Goal: Task Accomplishment & Management: Use online tool/utility

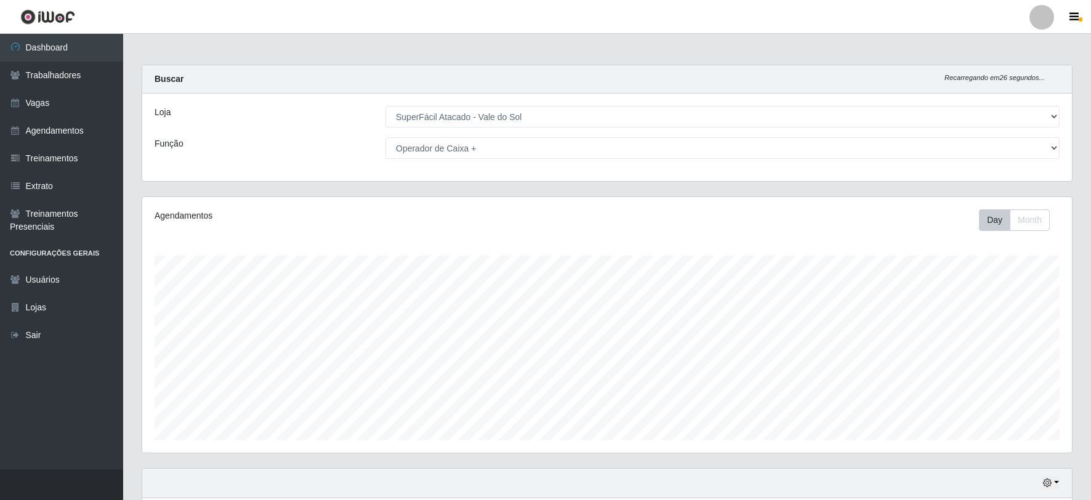
select select "502"
select select "72"
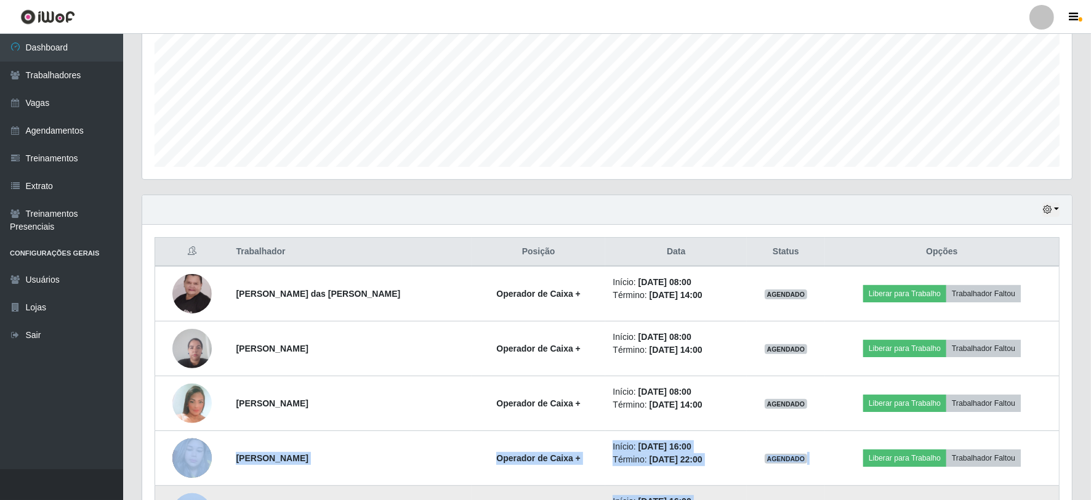
scroll to position [290, 0]
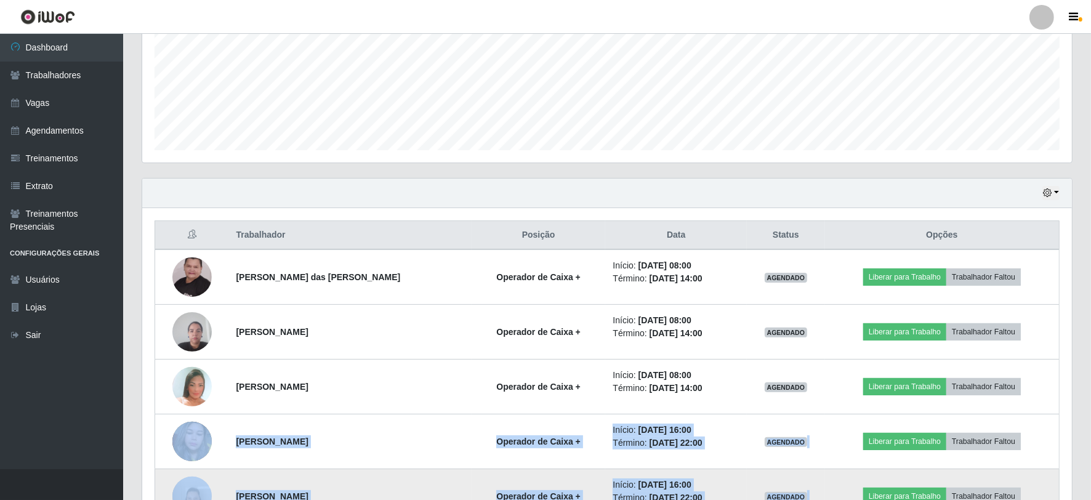
drag, startPoint x: 876, startPoint y: 420, endPoint x: 890, endPoint y: 490, distance: 71.0
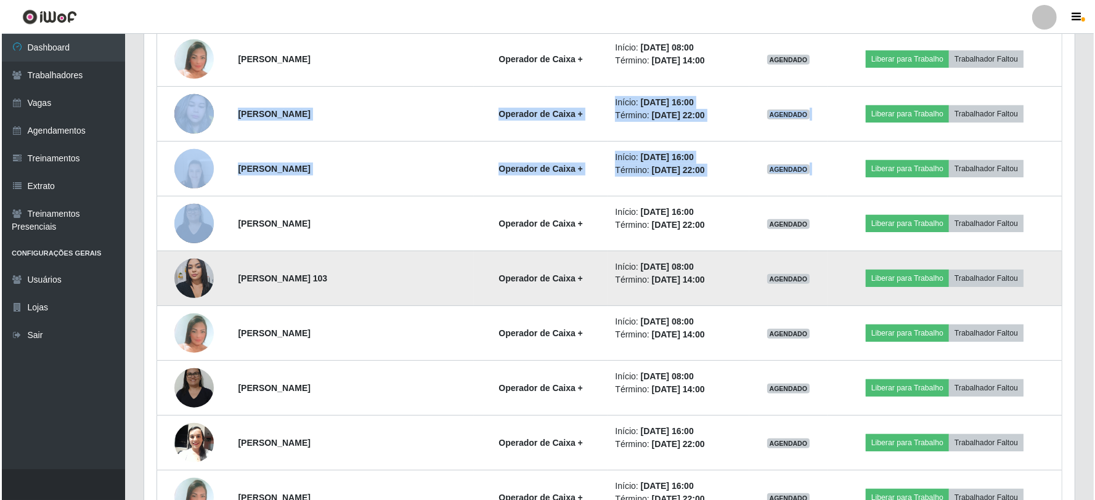
scroll to position [632, 0]
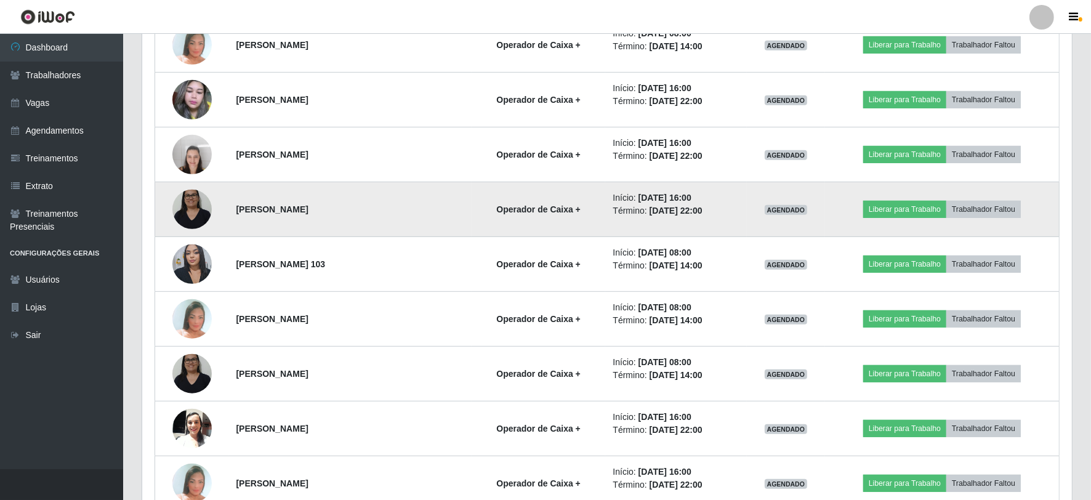
click at [331, 218] on td "[PERSON_NAME]" at bounding box center [350, 209] width 243 height 55
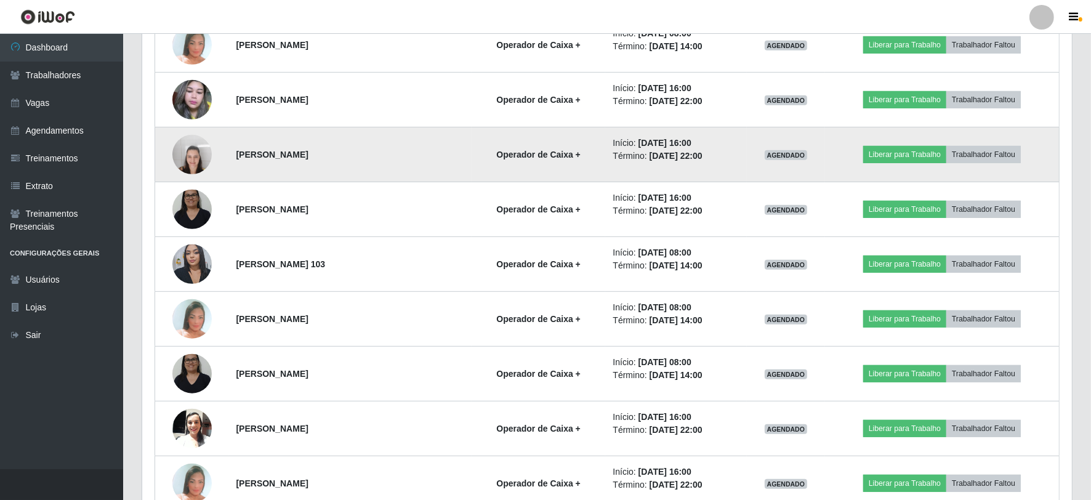
click at [189, 143] on img at bounding box center [191, 154] width 39 height 52
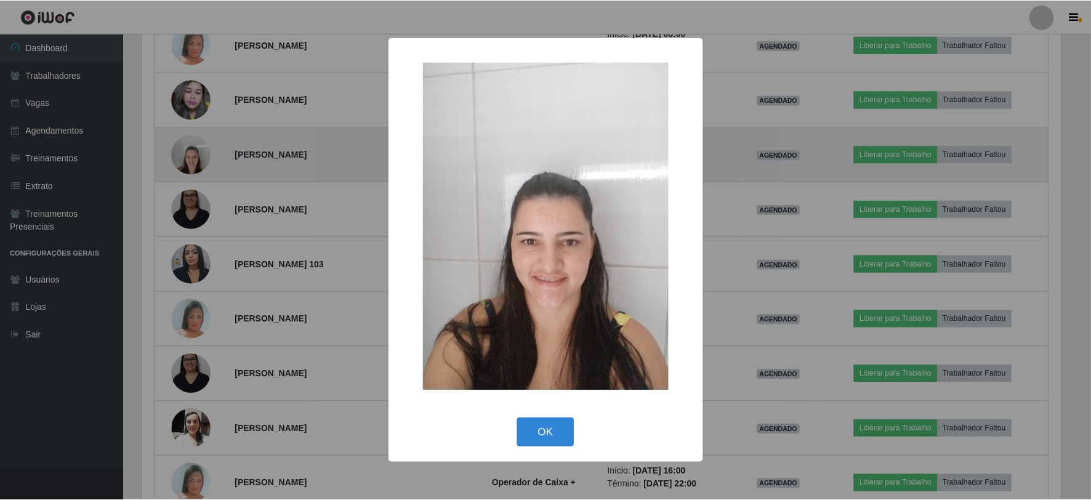
scroll to position [255, 922]
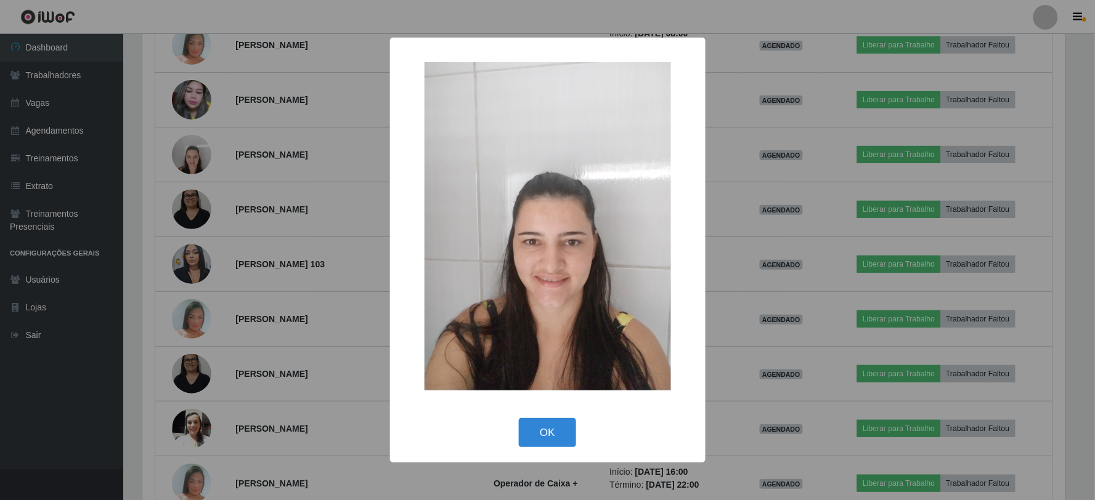
click at [199, 204] on div "× OK Cancel" at bounding box center [547, 250] width 1095 height 500
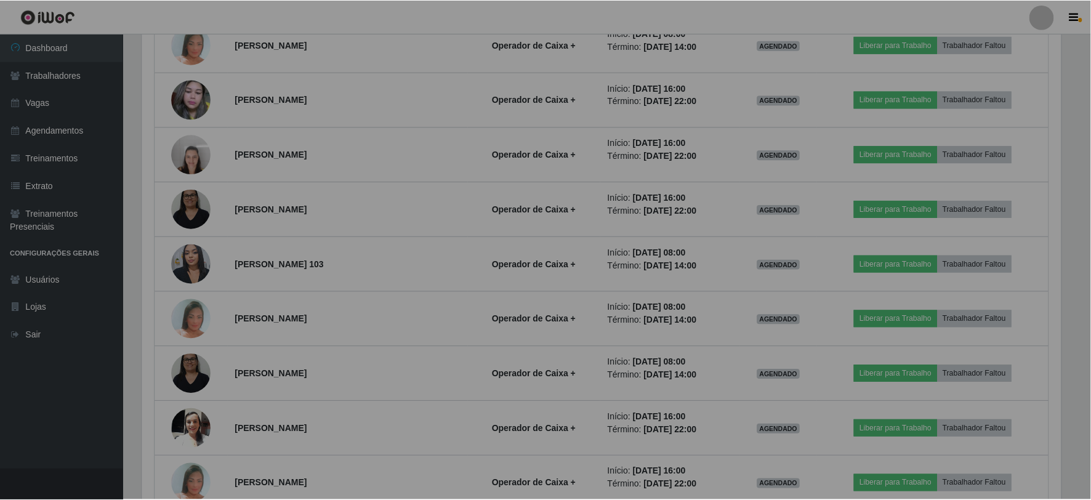
scroll to position [255, 930]
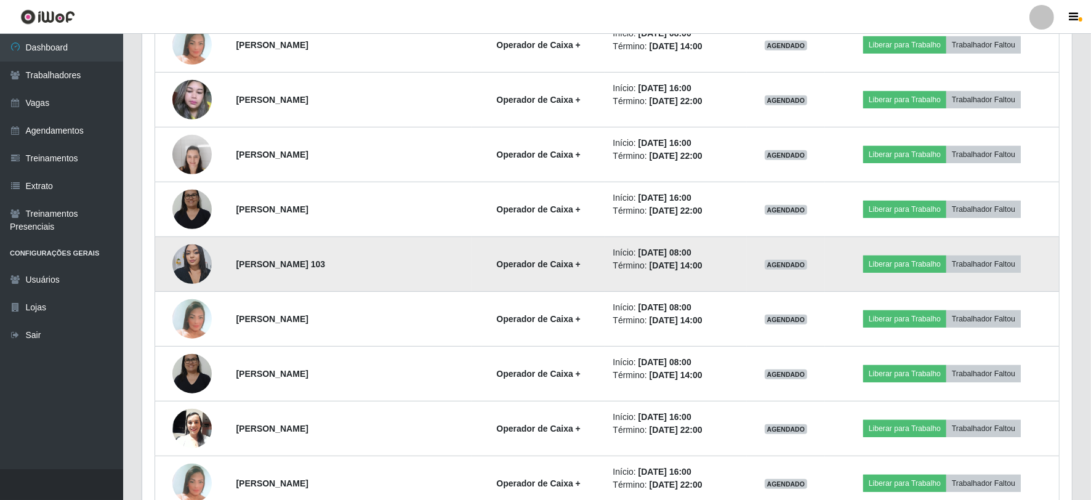
click at [198, 253] on img at bounding box center [191, 264] width 39 height 52
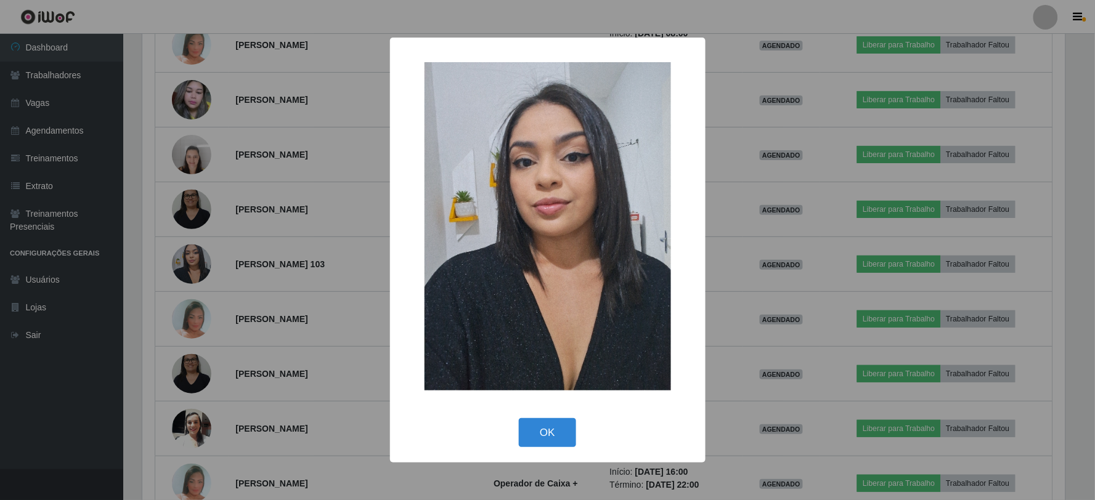
click at [235, 242] on div "× OK Cancel" at bounding box center [547, 250] width 1095 height 500
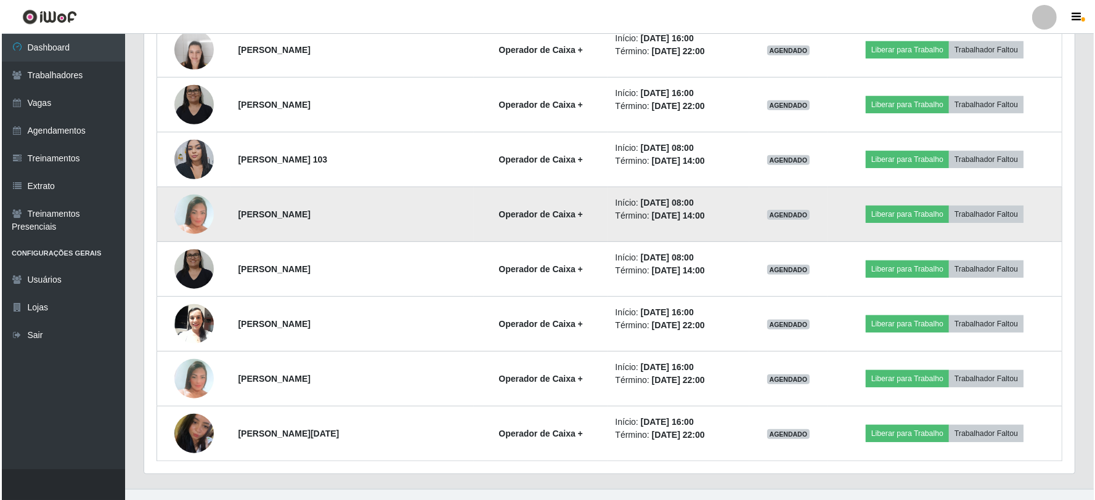
scroll to position [756, 0]
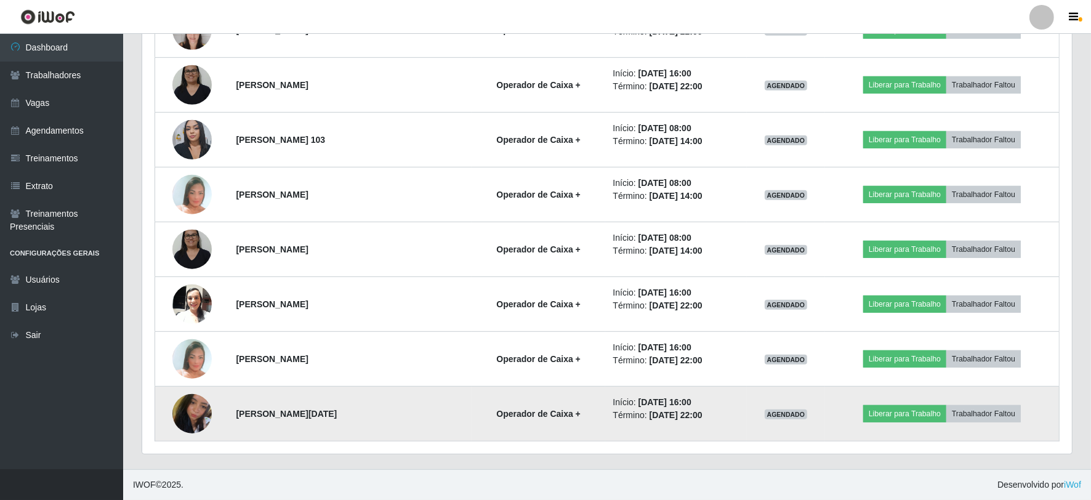
click at [174, 407] on img at bounding box center [191, 414] width 39 height 52
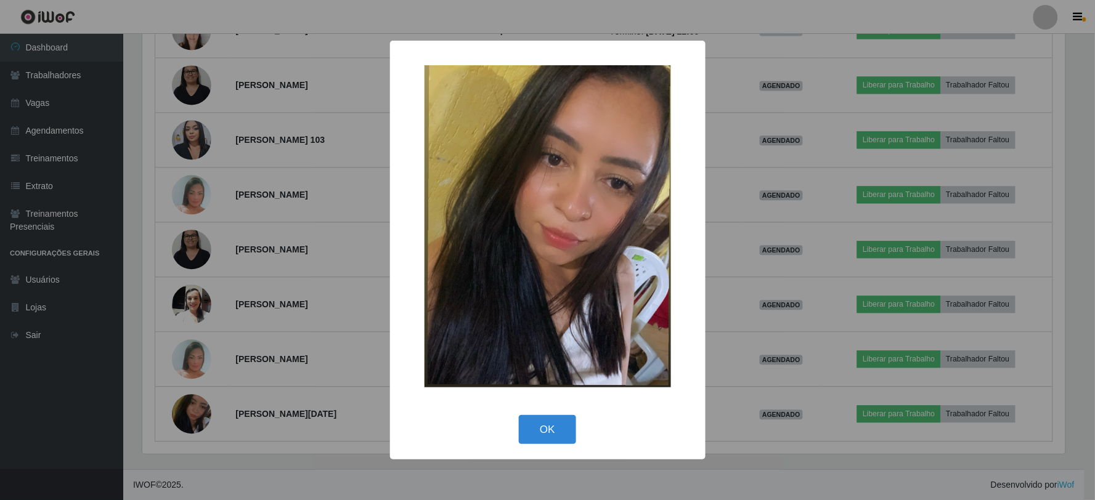
click at [365, 307] on div "× OK Cancel" at bounding box center [547, 250] width 1095 height 500
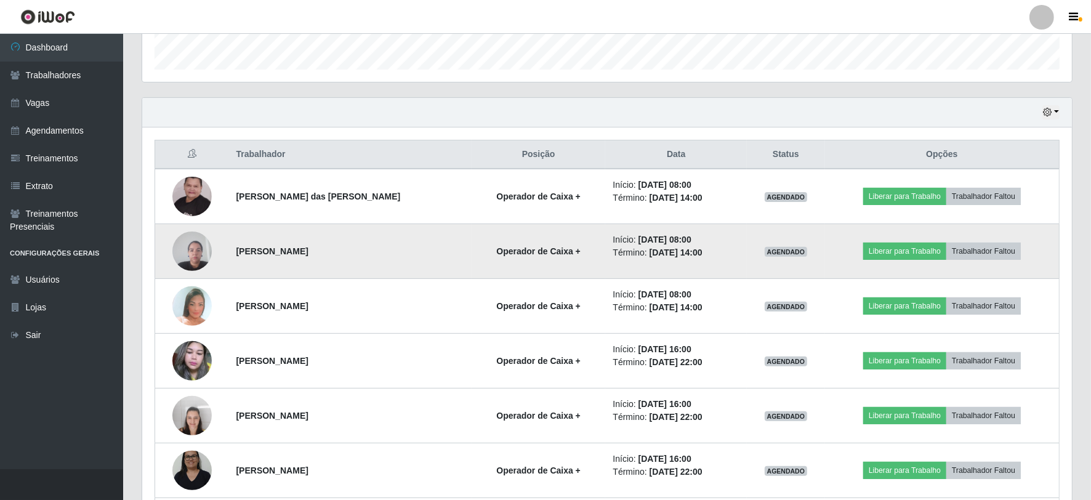
scroll to position [346, 0]
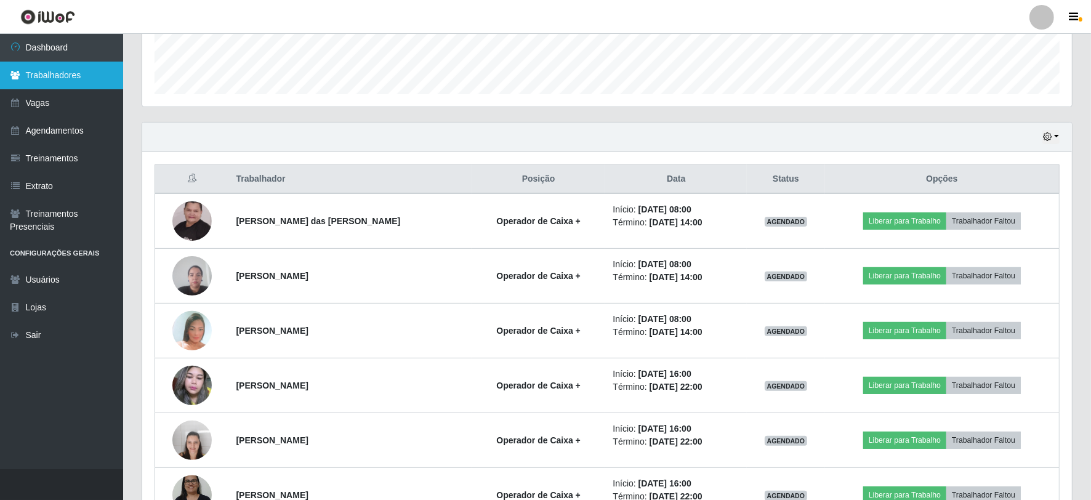
click at [34, 64] on link "Trabalhadores" at bounding box center [61, 76] width 123 height 28
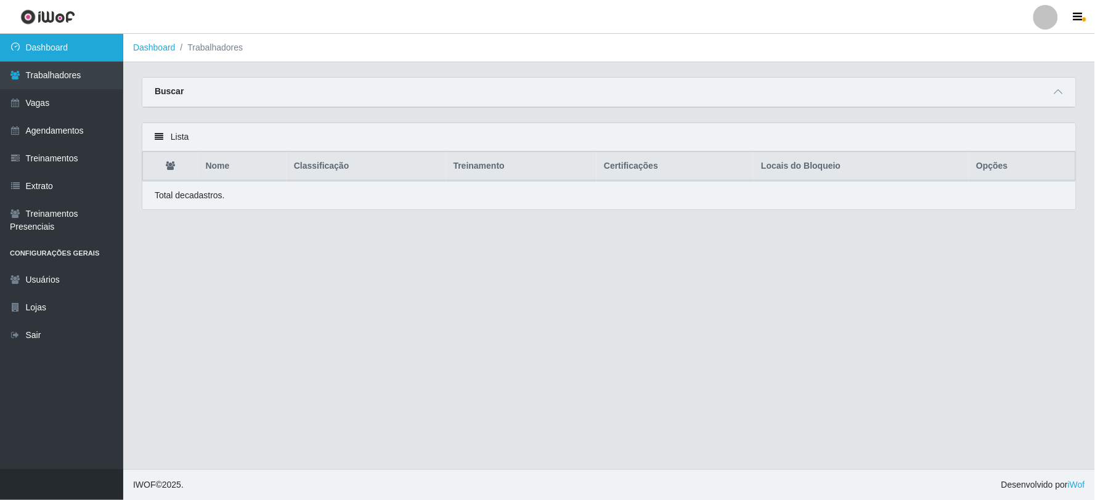
click at [70, 60] on link "Dashboard" at bounding box center [61, 48] width 123 height 28
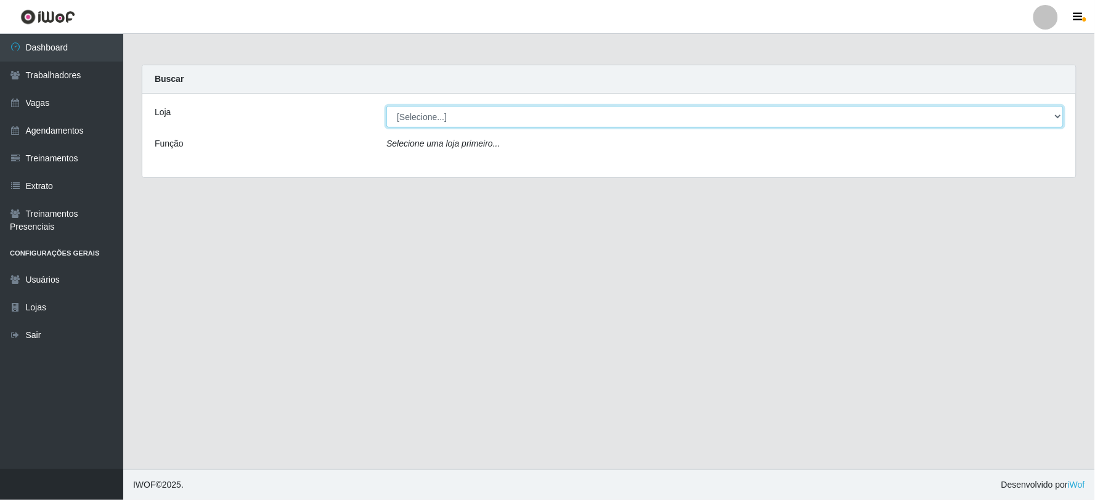
drag, startPoint x: 560, startPoint y: 113, endPoint x: 514, endPoint y: 163, distance: 68.0
click at [560, 113] on select "[Selecione...] SuperFácil Atacado - Vale do Sol" at bounding box center [724, 117] width 677 height 22
select select "502"
click at [386, 106] on select "[Selecione...] SuperFácil Atacado - Vale do Sol" at bounding box center [724, 117] width 677 height 22
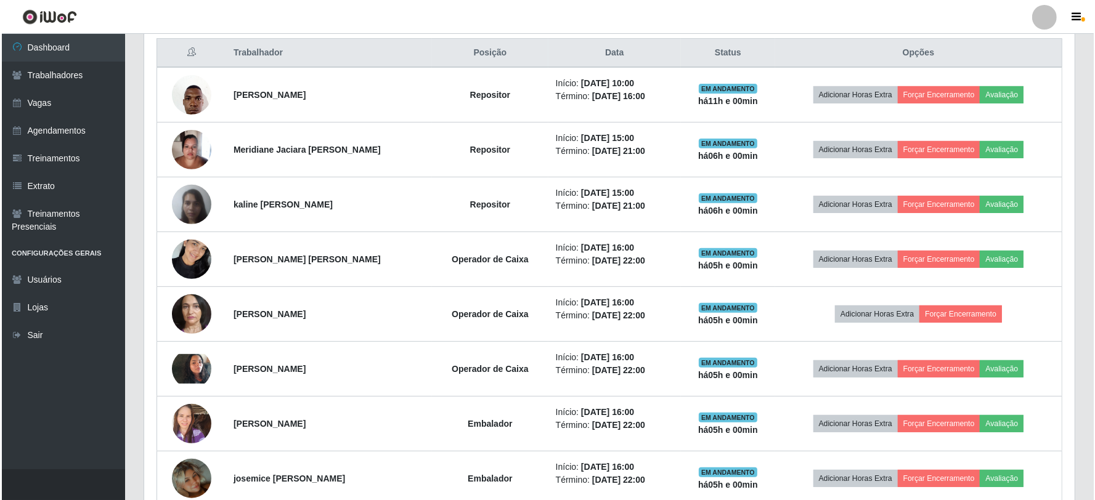
scroll to position [479, 0]
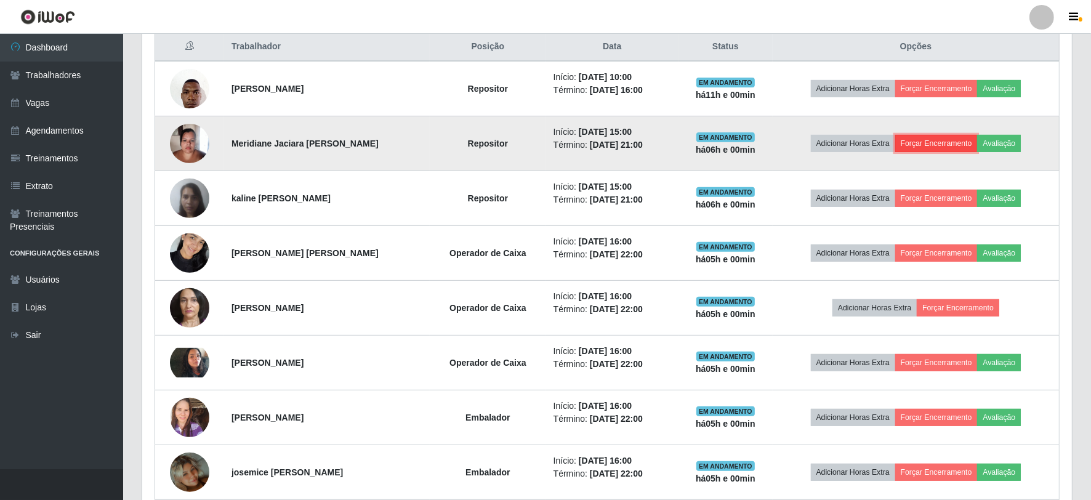
click at [931, 142] on button "Forçar Encerramento" at bounding box center [937, 143] width 83 height 17
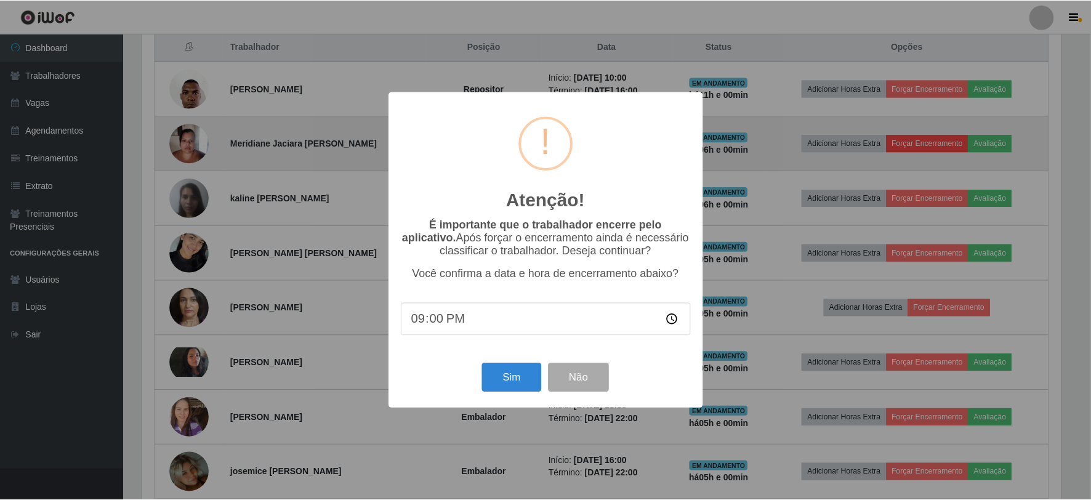
scroll to position [255, 922]
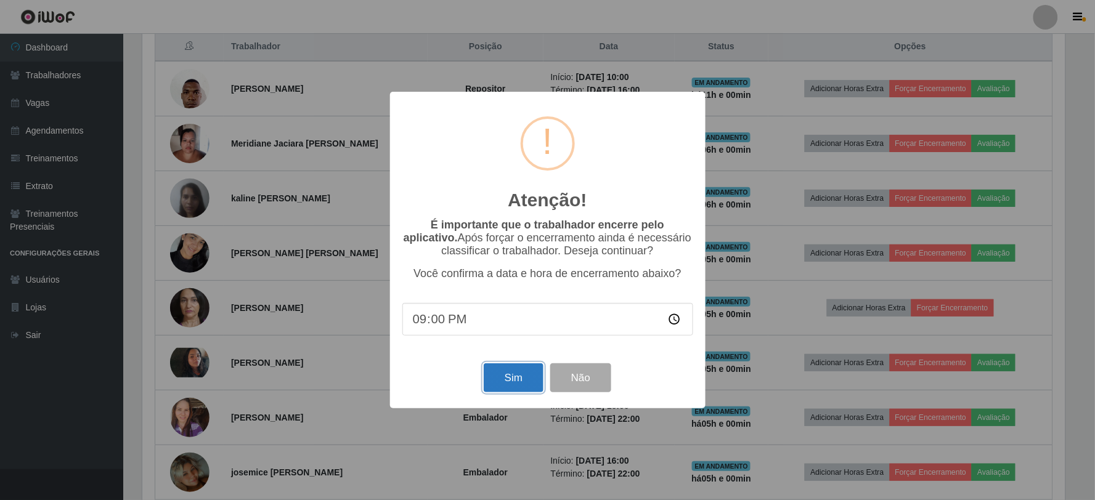
click at [500, 371] on button "Sim" at bounding box center [514, 377] width 60 height 29
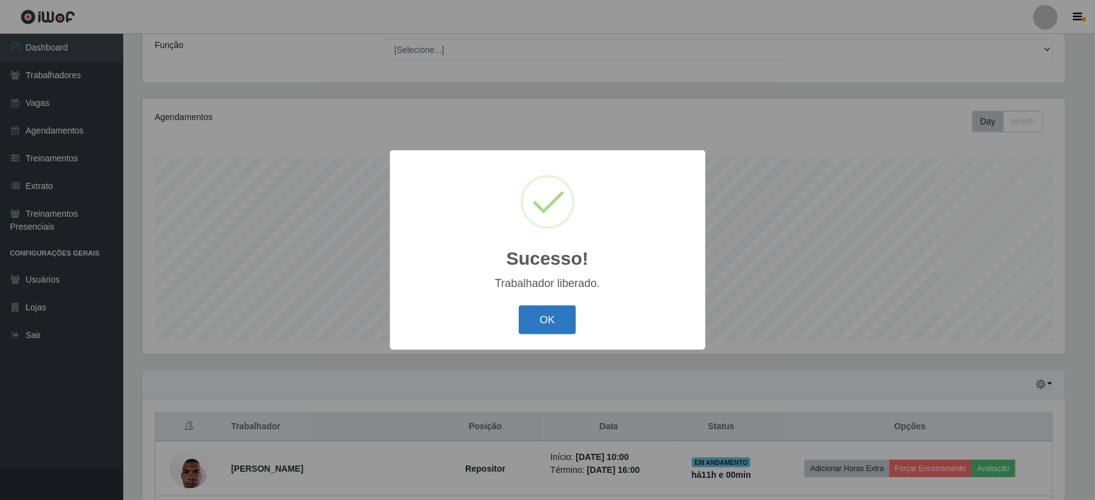
drag, startPoint x: 553, startPoint y: 301, endPoint x: 552, endPoint y: 321, distance: 20.4
click at [553, 306] on div "Sucesso! × Trabalhador liberado. OK Cancel" at bounding box center [547, 250] width 315 height 200
click at [551, 321] on button "OK" at bounding box center [547, 320] width 57 height 29
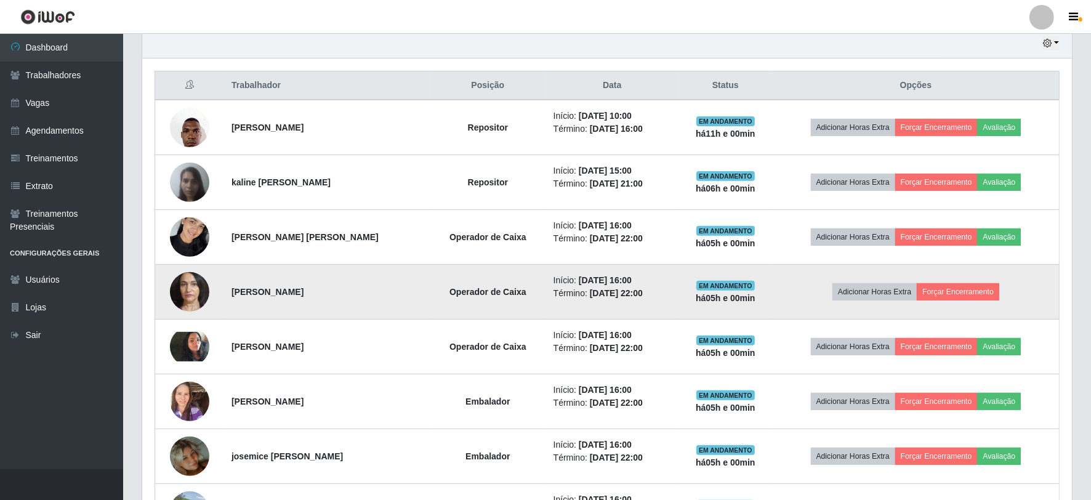
scroll to position [440, 0]
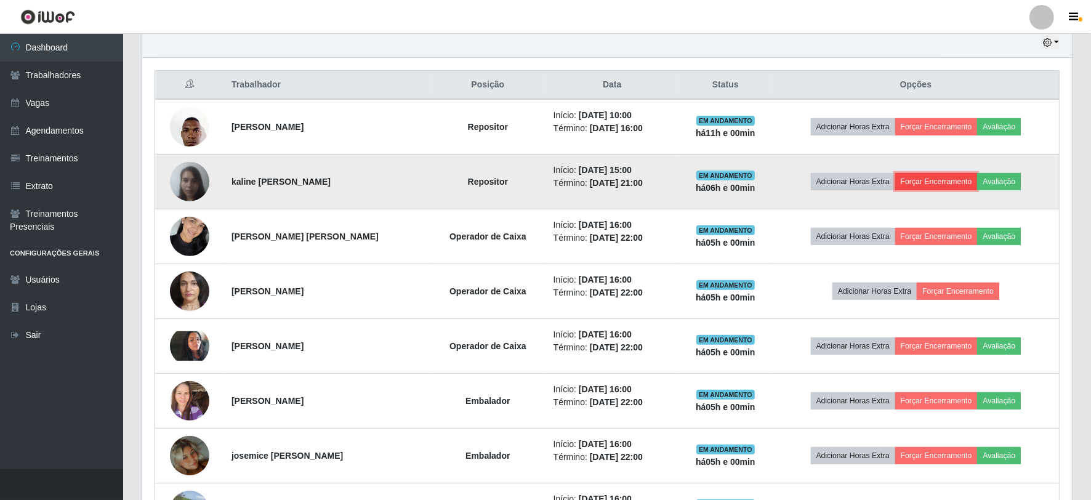
click at [923, 185] on button "Forçar Encerramento" at bounding box center [937, 181] width 83 height 17
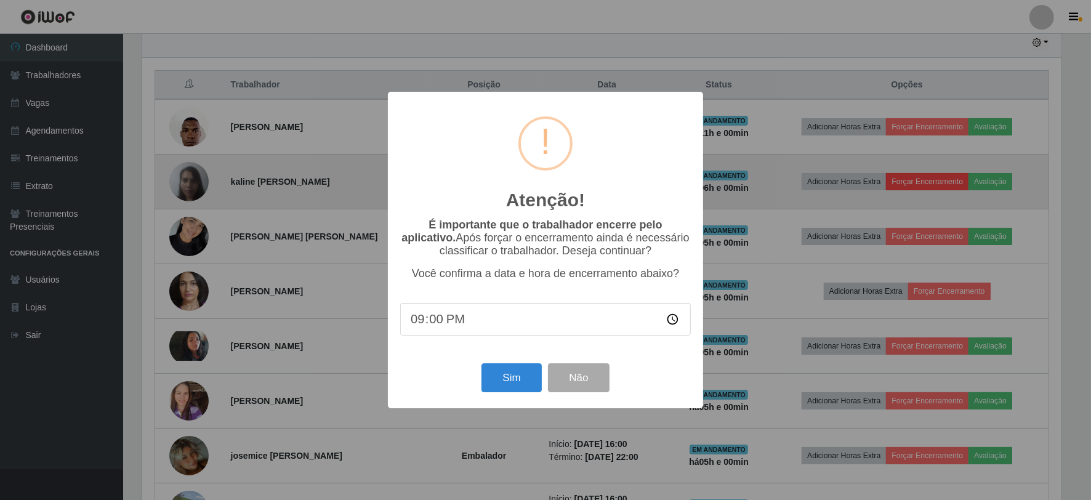
scroll to position [255, 922]
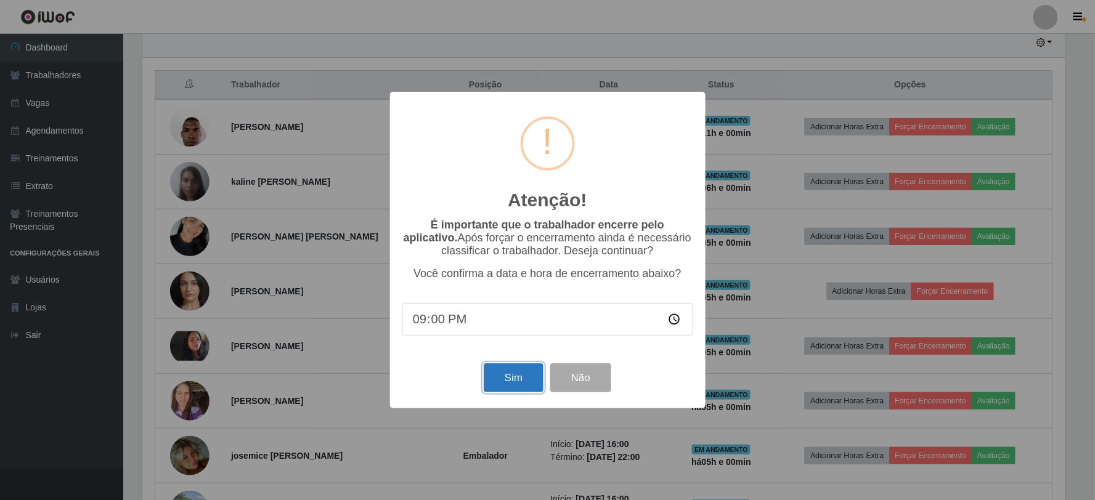
click at [485, 373] on button "Sim" at bounding box center [514, 377] width 60 height 29
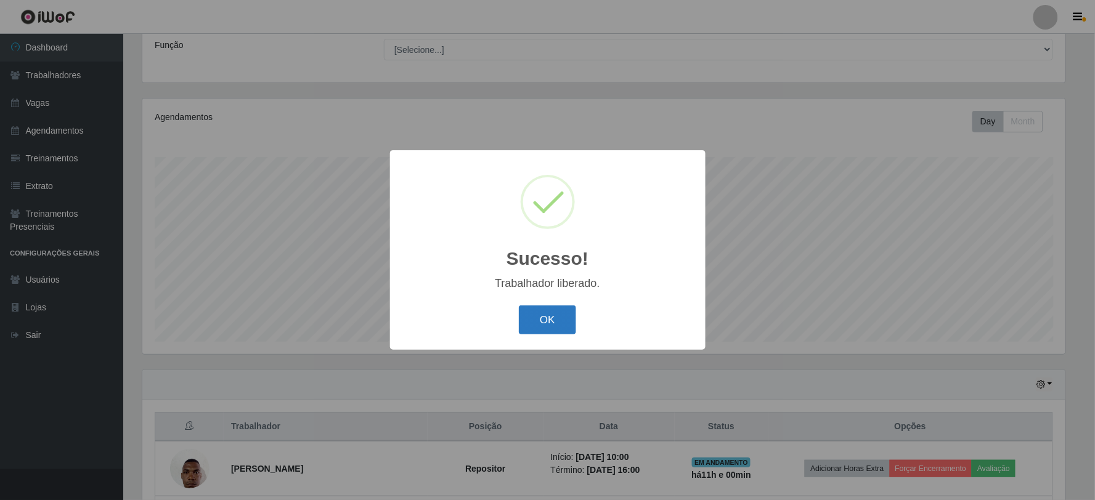
click at [533, 322] on button "OK" at bounding box center [547, 320] width 57 height 29
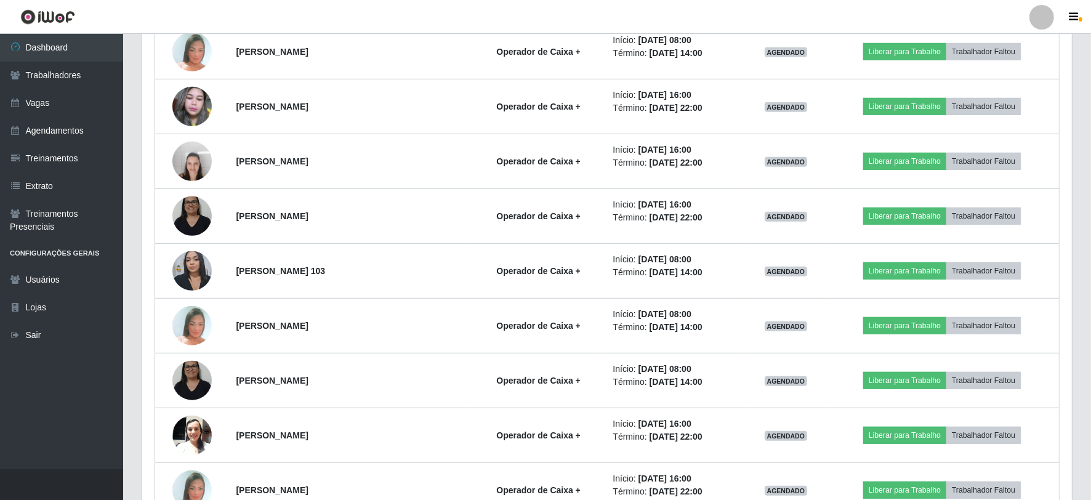
scroll to position [415, 0]
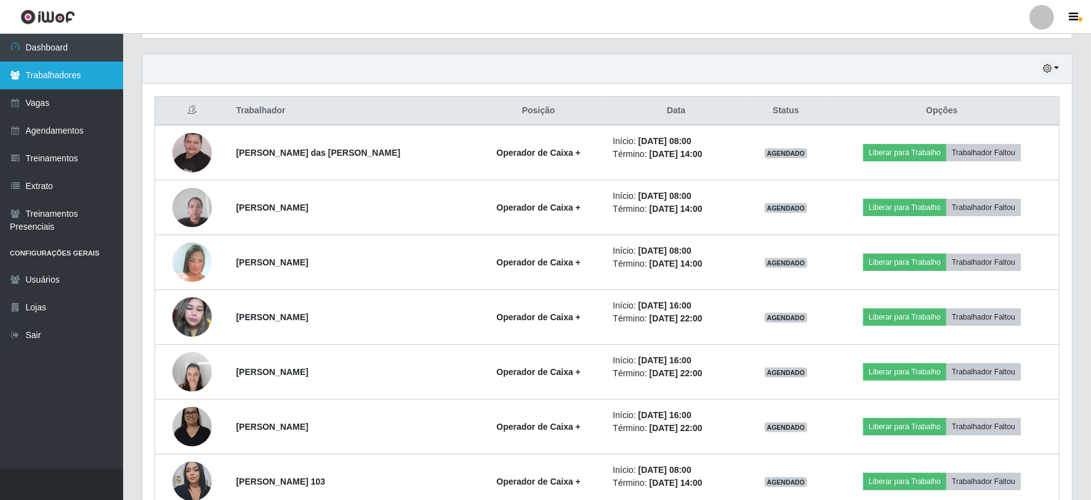
click at [45, 72] on link "Trabalhadores" at bounding box center [61, 76] width 123 height 28
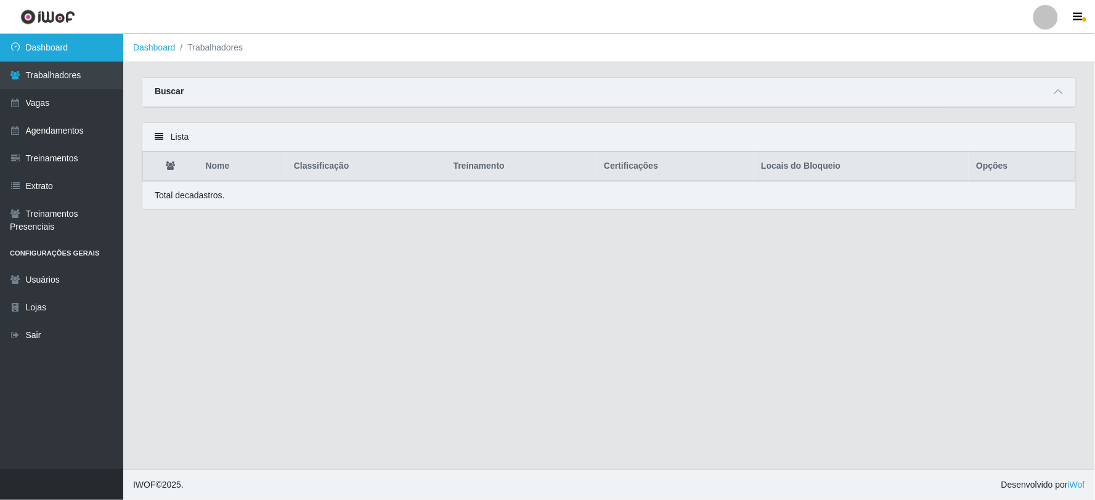
click at [54, 53] on link "Dashboard" at bounding box center [61, 48] width 123 height 28
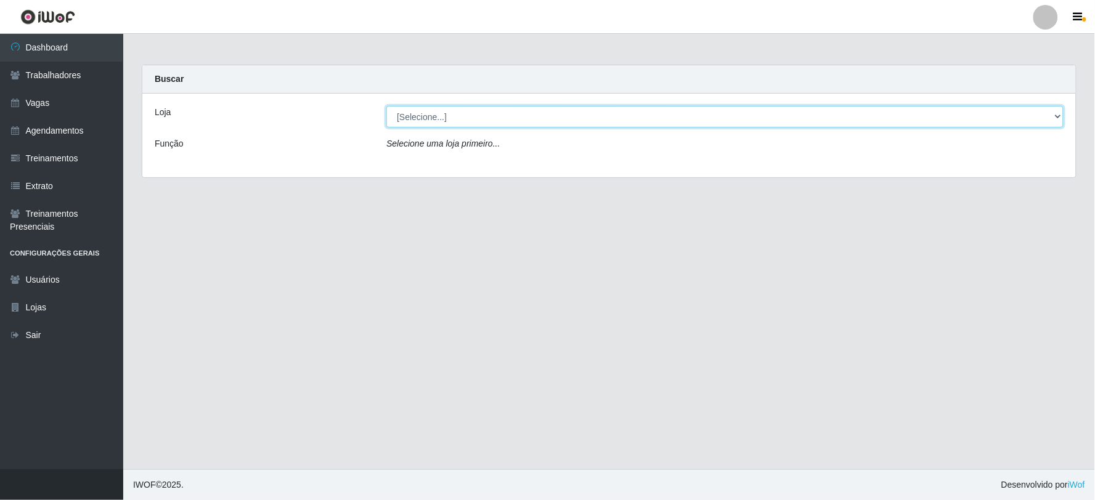
click at [432, 113] on select "[Selecione...] SuperFácil Atacado - Vale do Sol" at bounding box center [724, 117] width 677 height 22
select select "502"
click at [386, 106] on select "[Selecione...] SuperFácil Atacado - Vale do Sol" at bounding box center [724, 117] width 677 height 22
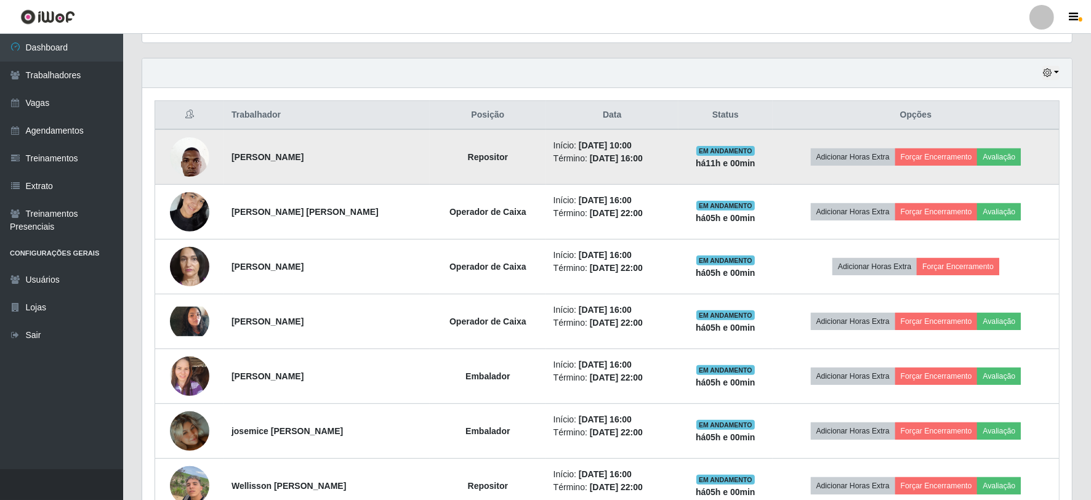
click at [200, 169] on img at bounding box center [189, 157] width 39 height 52
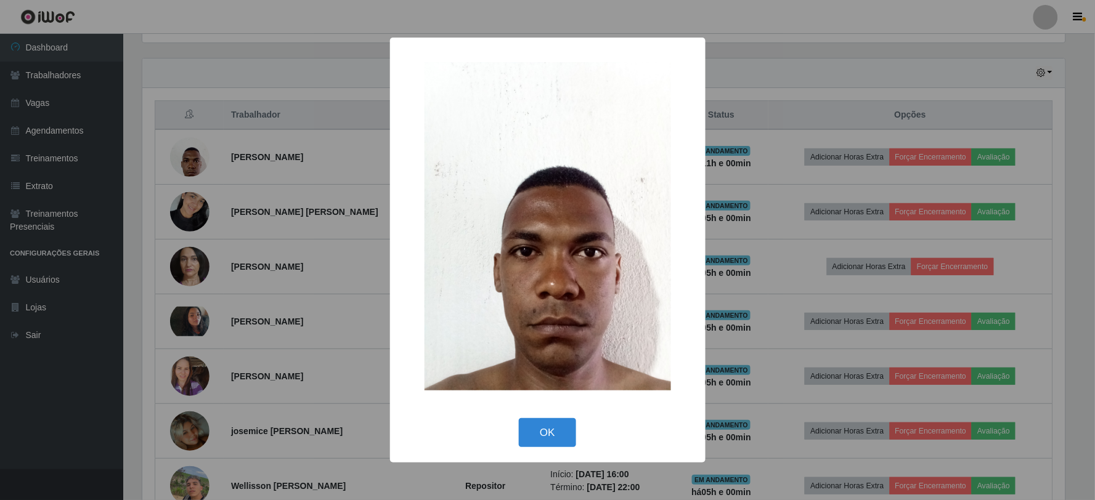
click at [238, 174] on div "× OK Cancel" at bounding box center [547, 250] width 1095 height 500
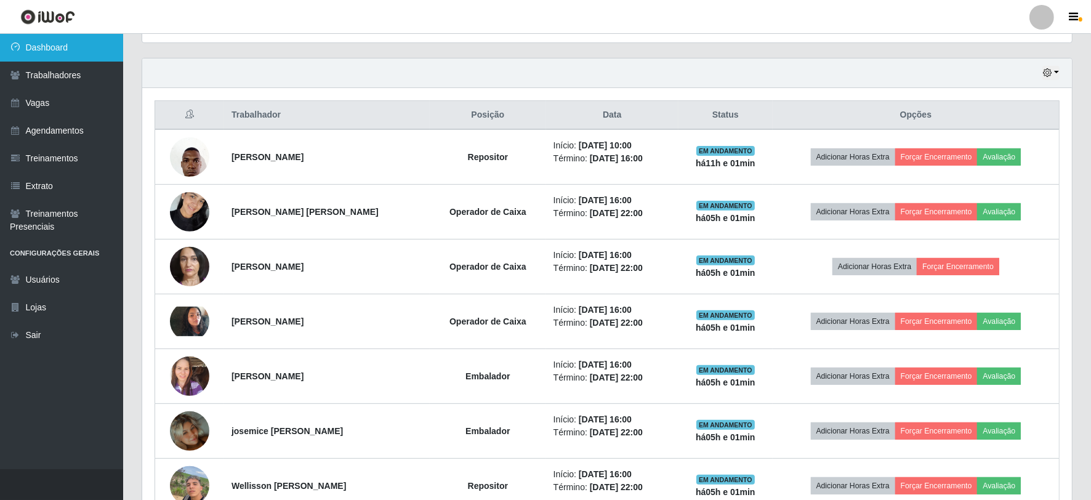
click at [70, 53] on link "Dashboard" at bounding box center [61, 48] width 123 height 28
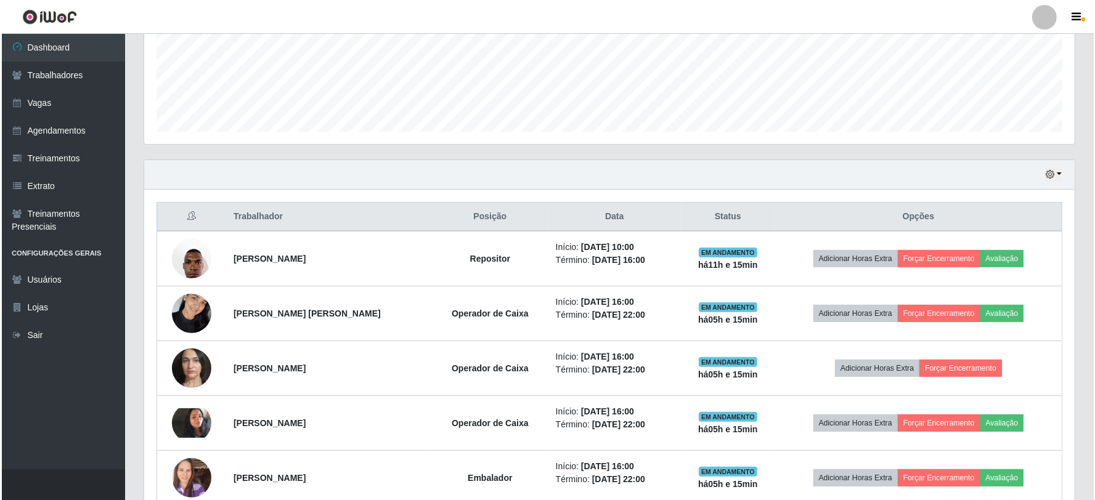
scroll to position [333, 0]
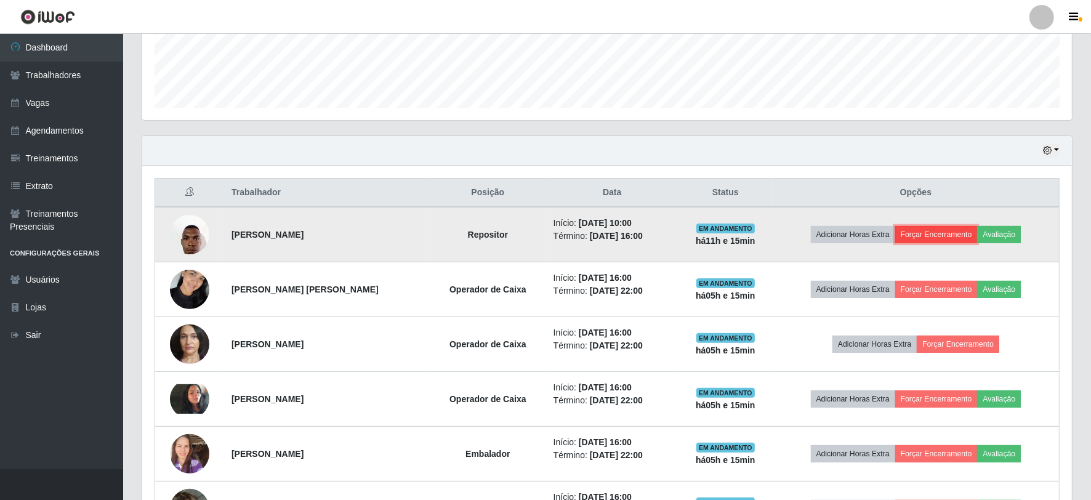
click at [952, 232] on button "Forçar Encerramento" at bounding box center [937, 234] width 83 height 17
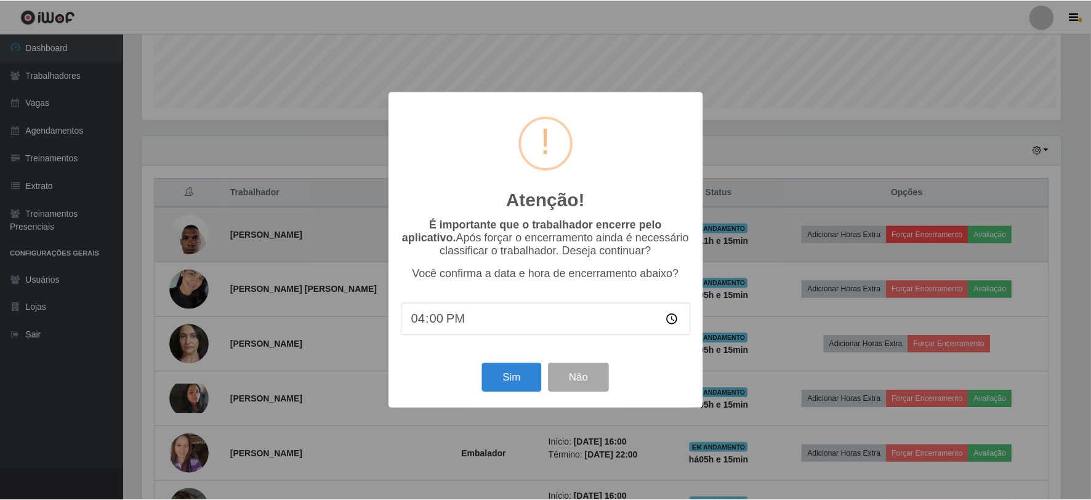
scroll to position [255, 922]
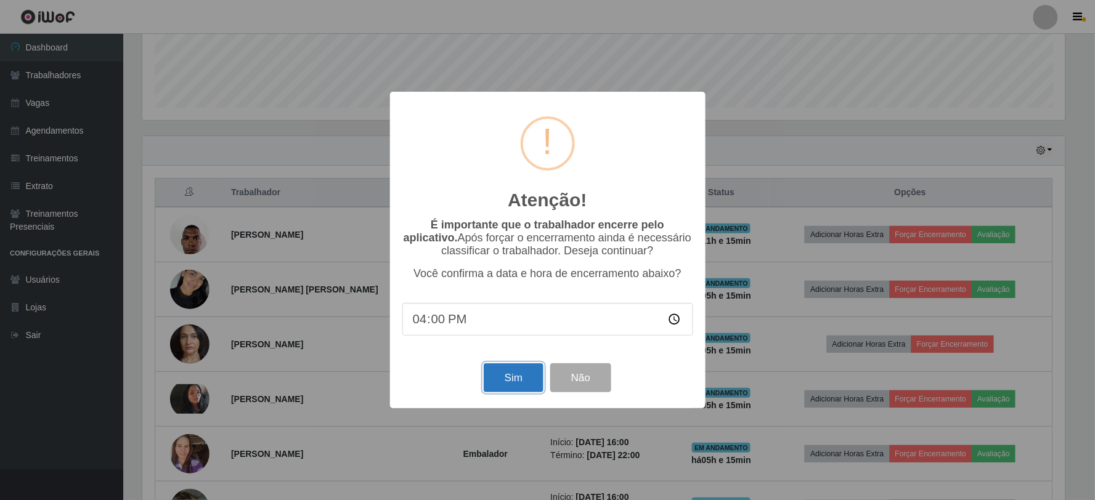
click at [509, 378] on button "Sim" at bounding box center [514, 377] width 60 height 29
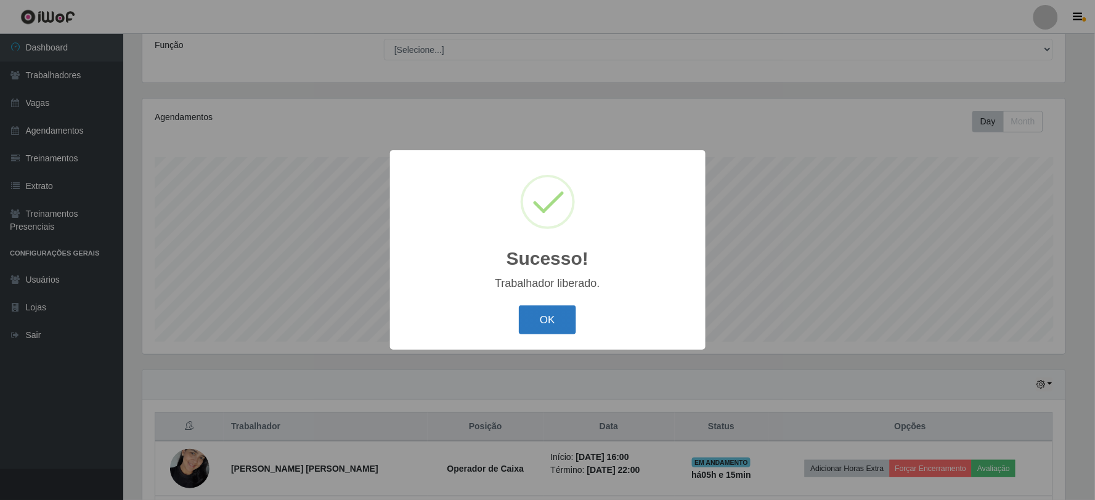
click at [567, 309] on button "OK" at bounding box center [547, 320] width 57 height 29
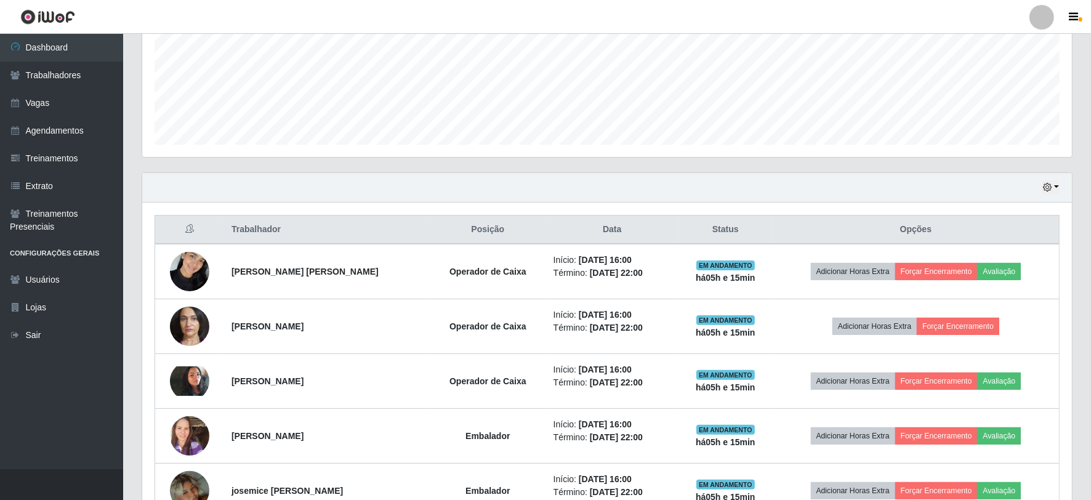
scroll to position [304, 0]
